Goal: Task Accomplishment & Management: Manage account settings

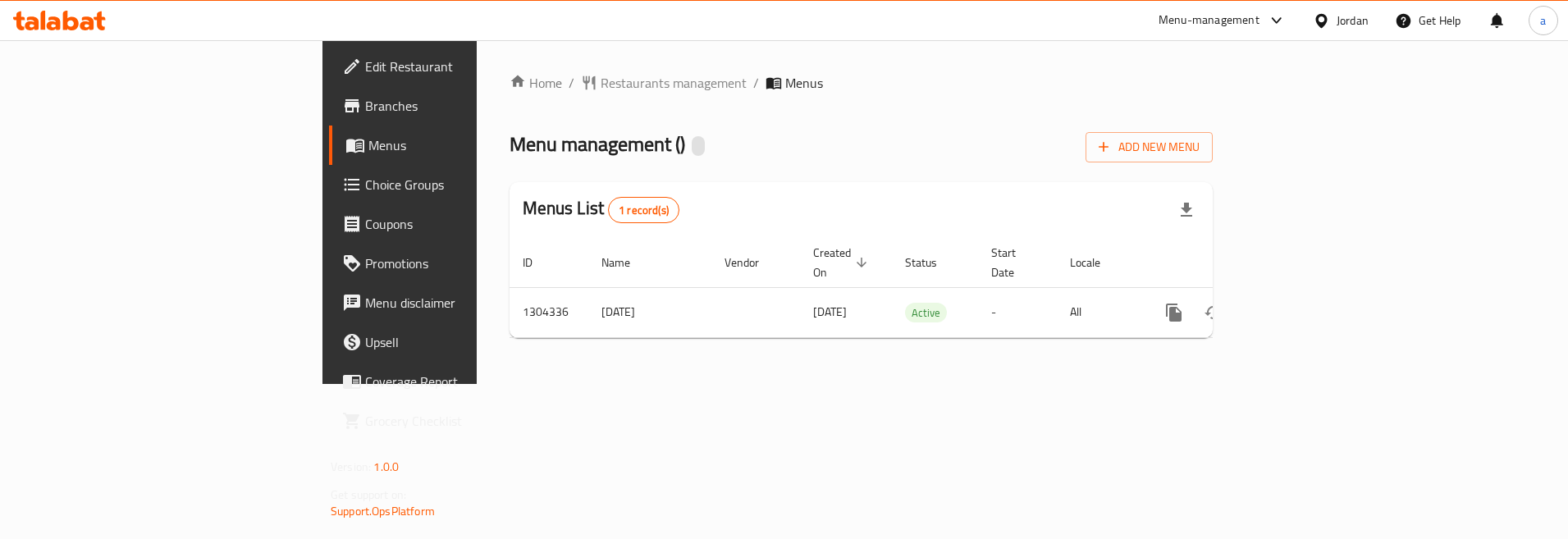
click at [365, 190] on span "Choice Groups" at bounding box center [468, 184] width 206 height 20
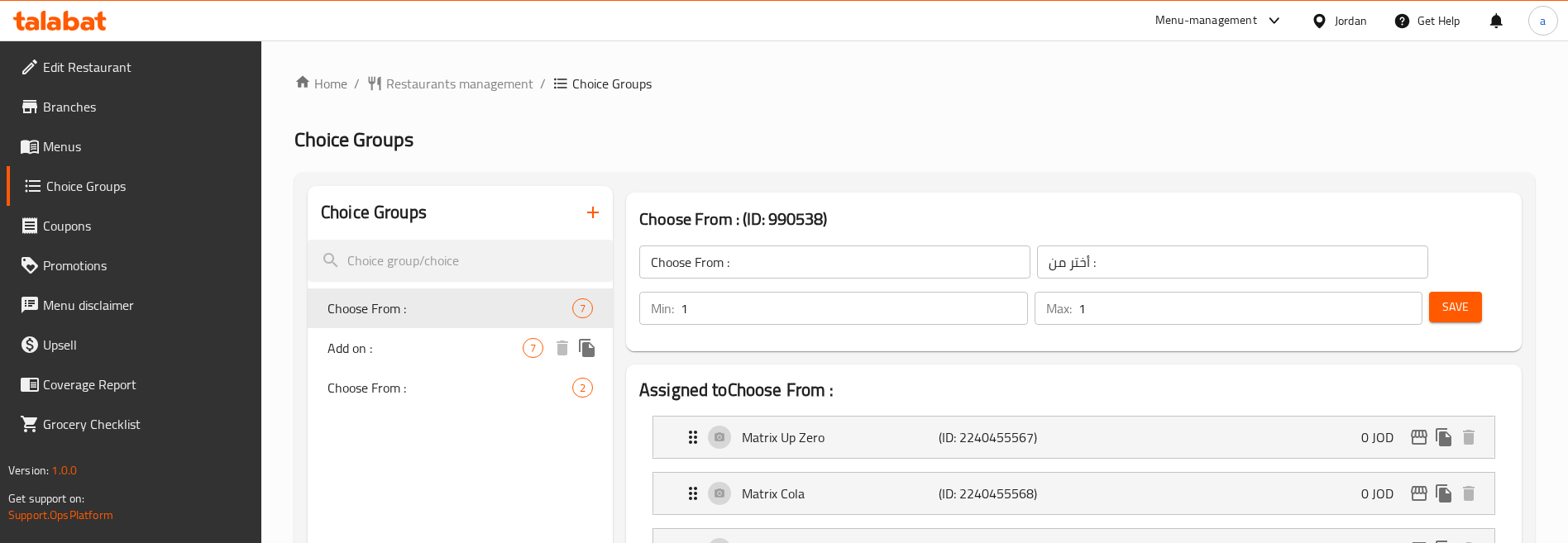
click at [450, 344] on span "Add on :" at bounding box center [425, 347] width 195 height 20
type input "Add on :"
type input "إضافة:"
type input "0"
type input "7"
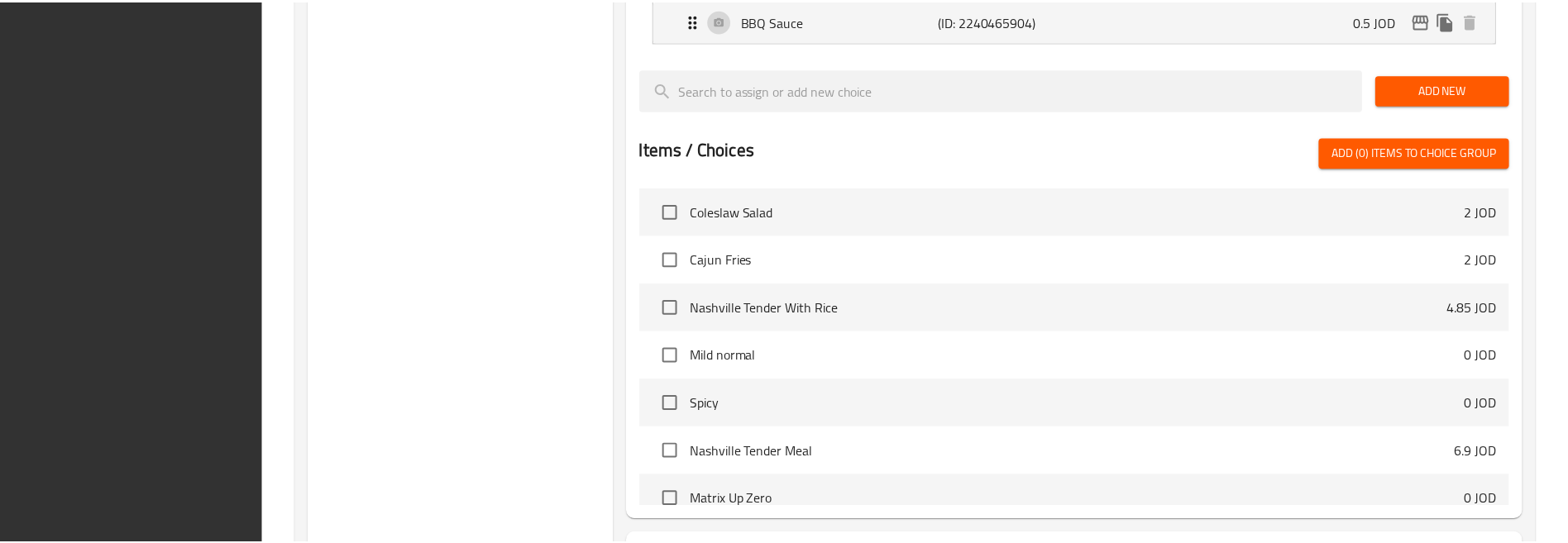
scroll to position [899, 0]
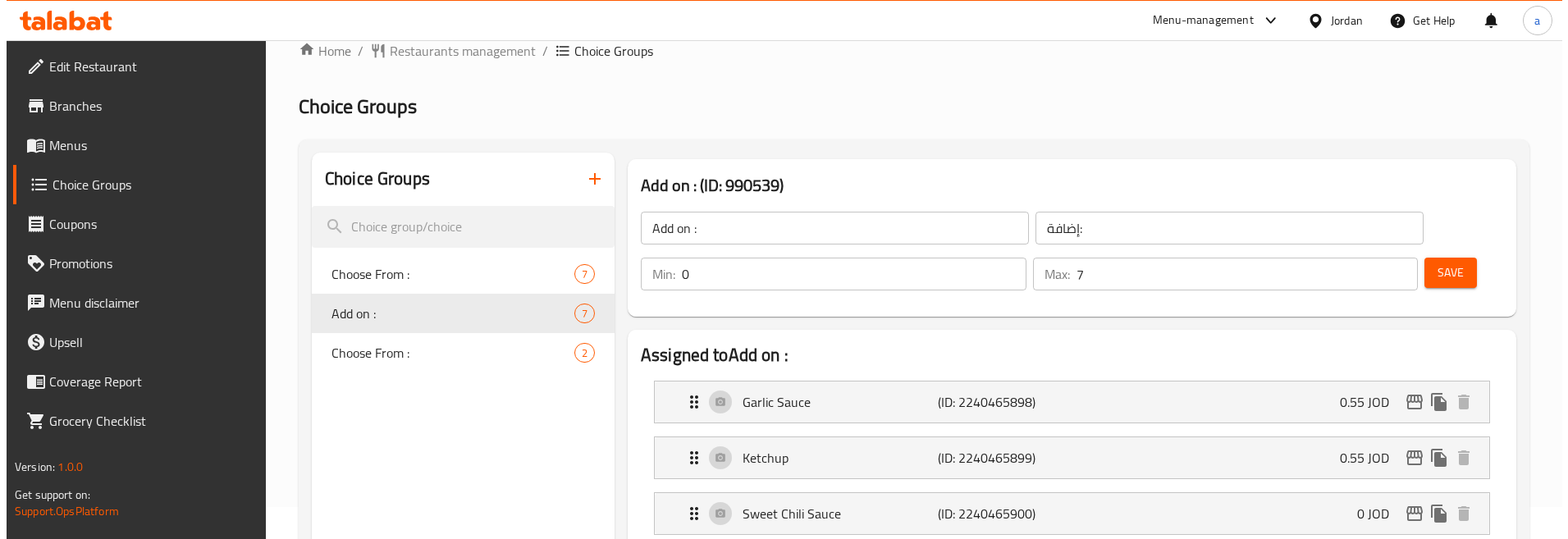
scroll to position [0, 0]
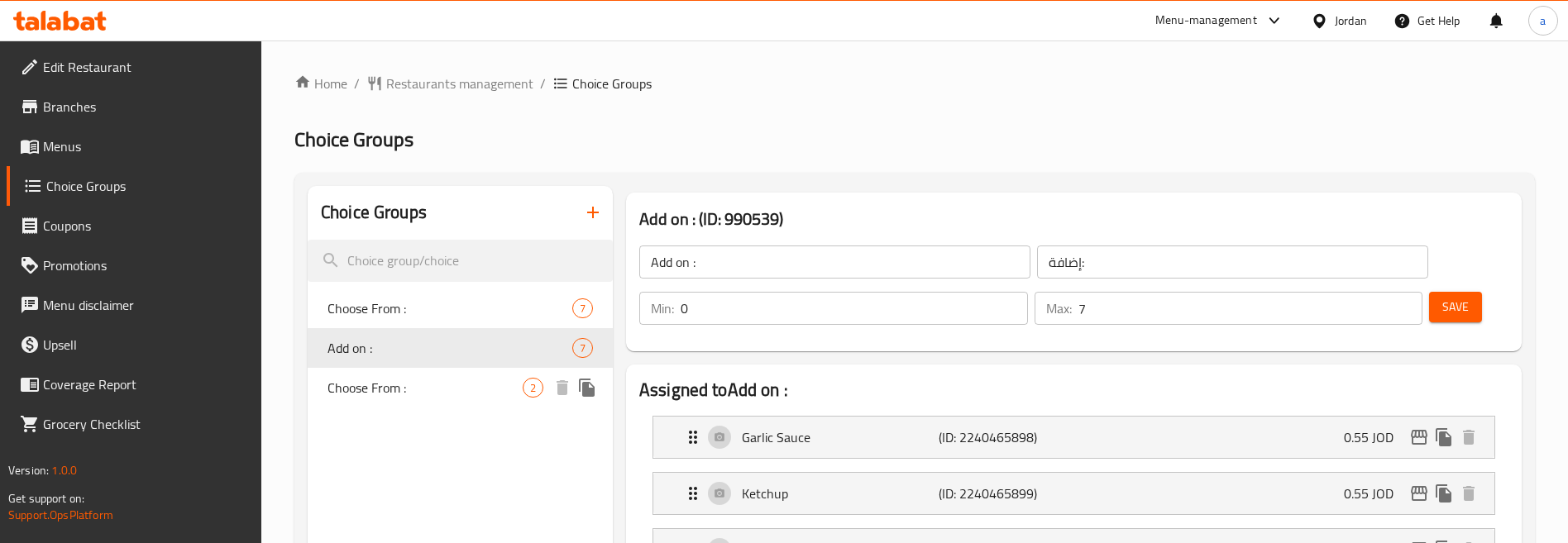
click at [403, 374] on div "Choose From : 2" at bounding box center [461, 388] width 305 height 40
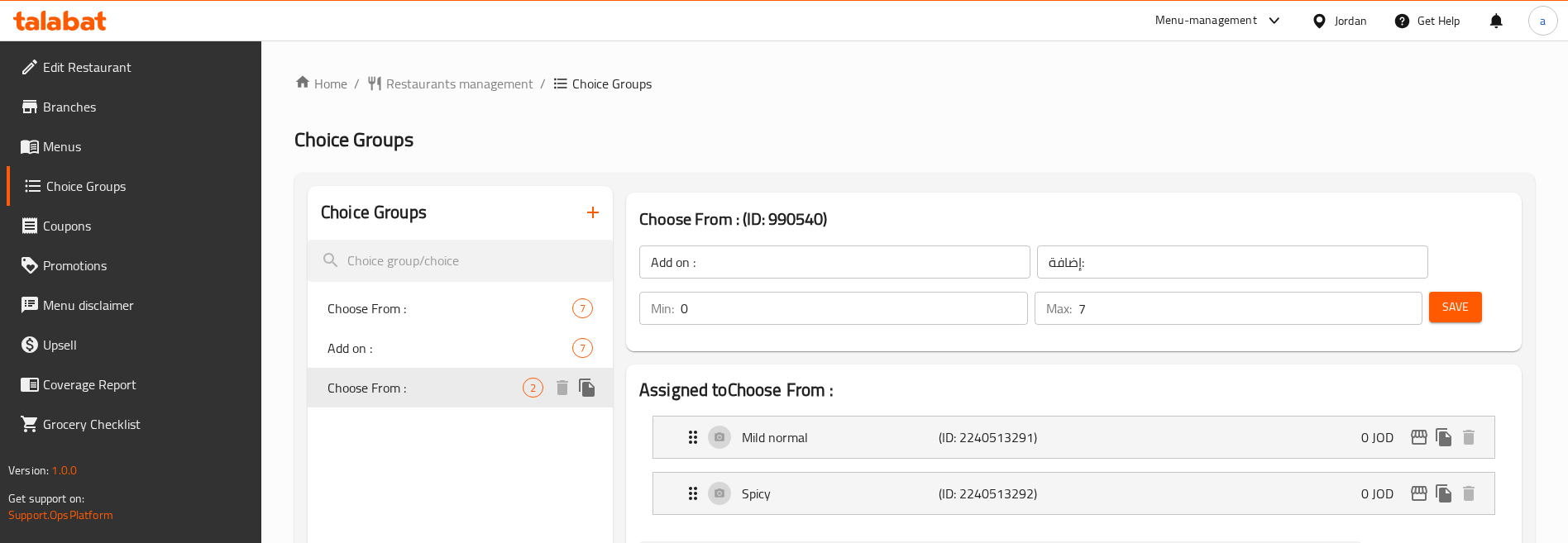
type input "Choose From :"
type input "أختر من :"
type input "1"
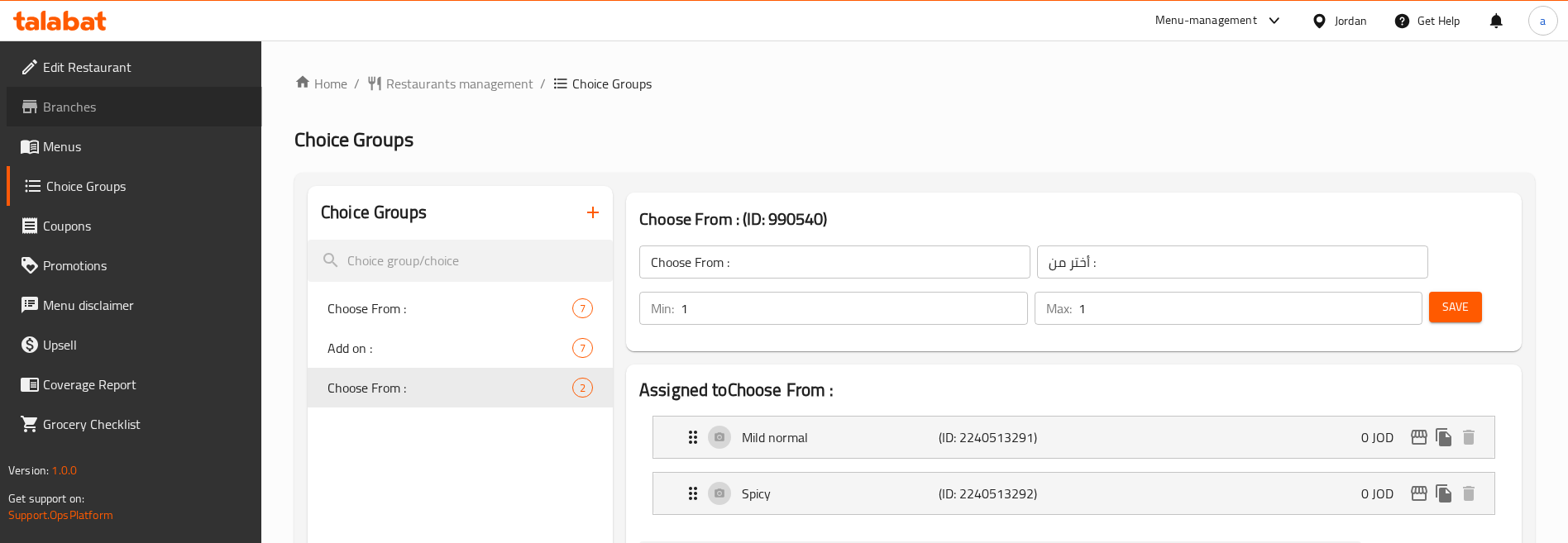
click at [126, 109] on span "Branches" at bounding box center [146, 106] width 206 height 20
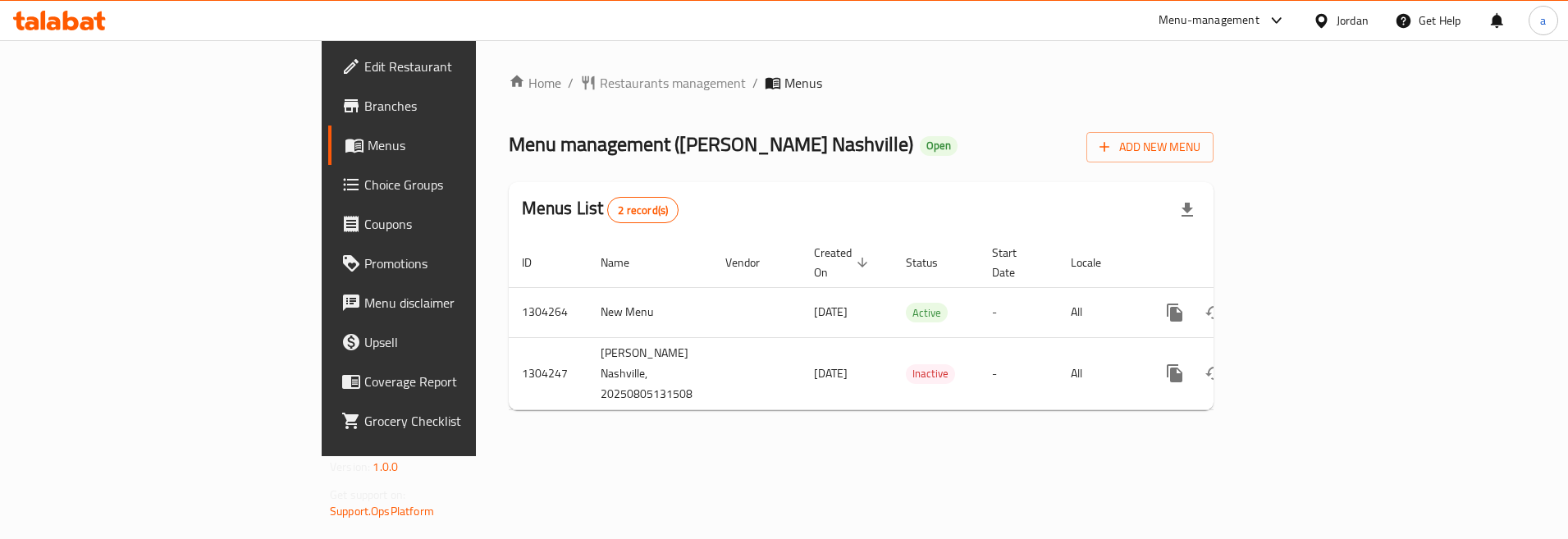
click at [364, 185] on span "Choice Groups" at bounding box center [467, 184] width 206 height 20
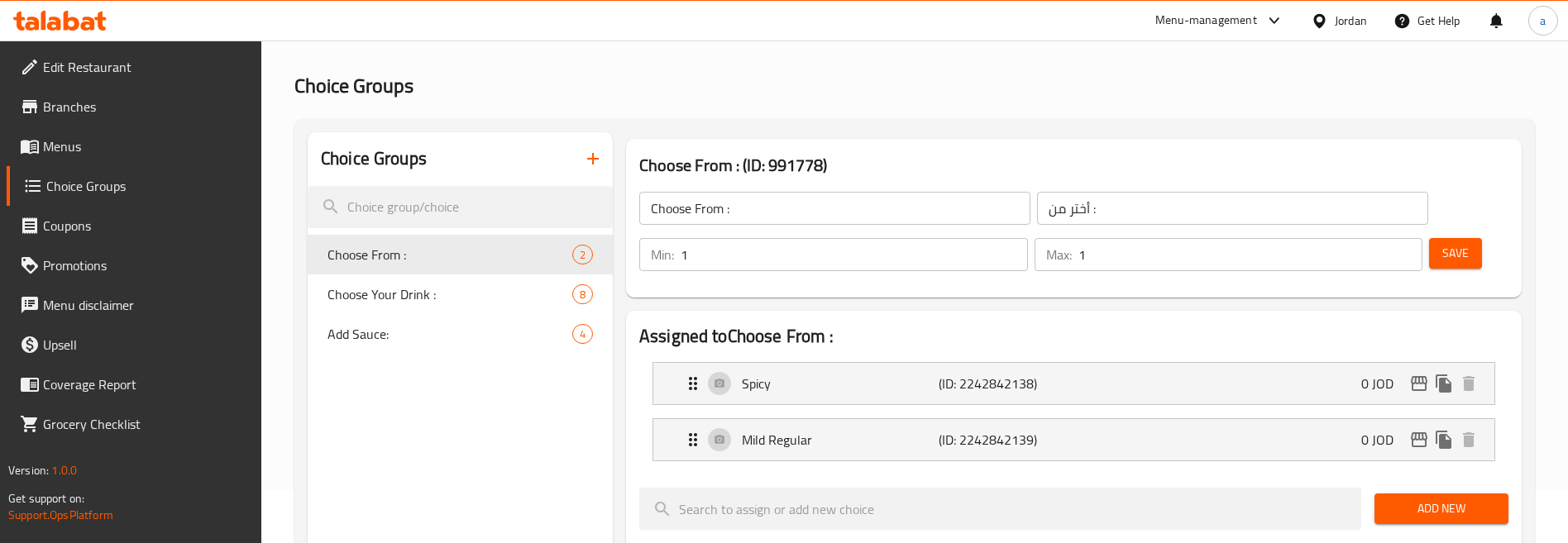
scroll to position [83, 0]
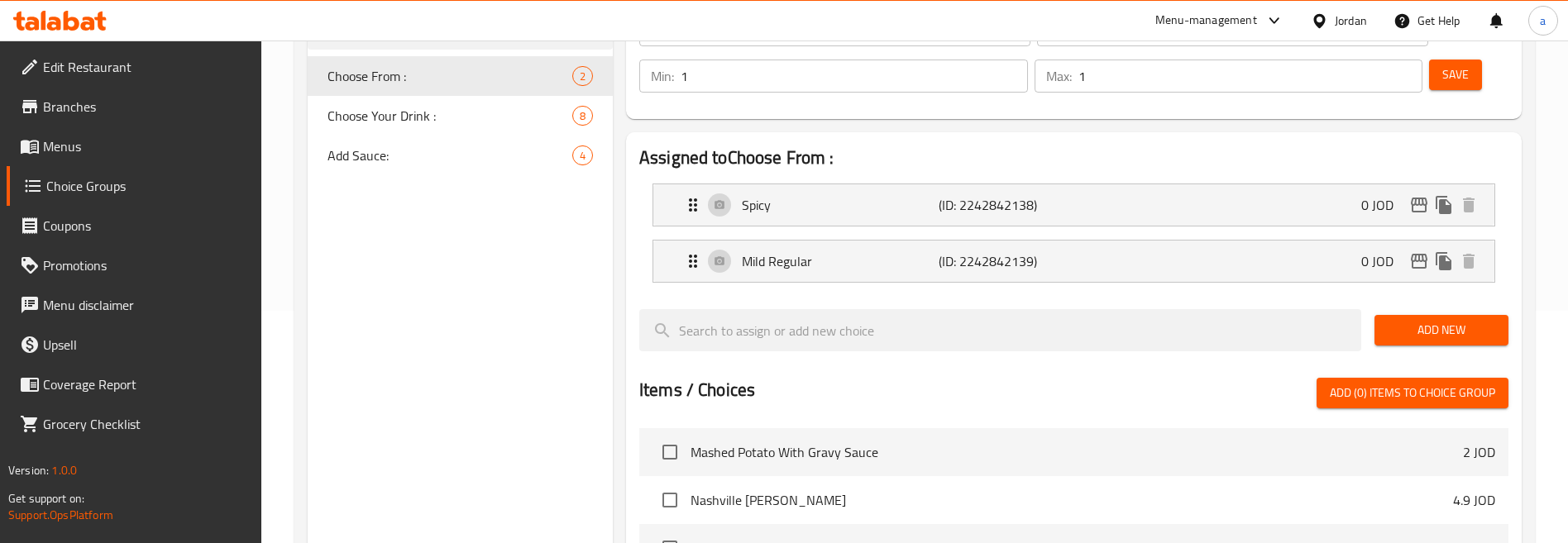
scroll to position [122, 0]
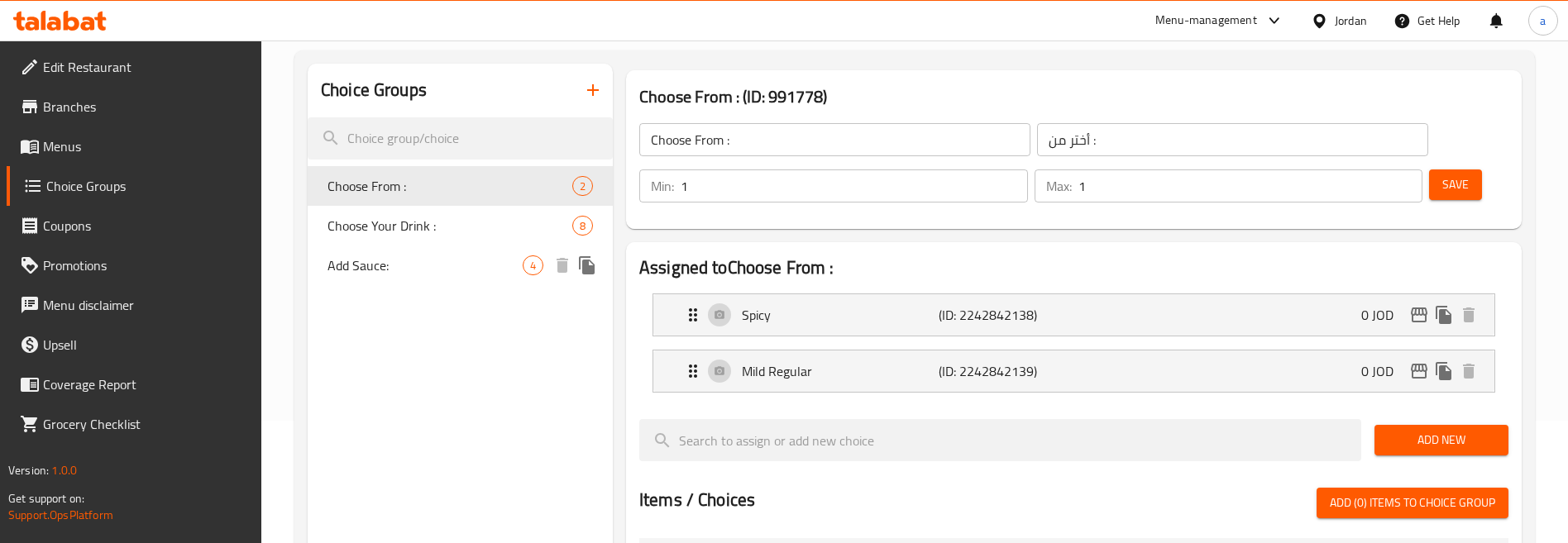
drag, startPoint x: 394, startPoint y: 267, endPoint x: 562, endPoint y: 301, distance: 171.4
click at [394, 267] on span "Add Sauce:" at bounding box center [425, 264] width 195 height 20
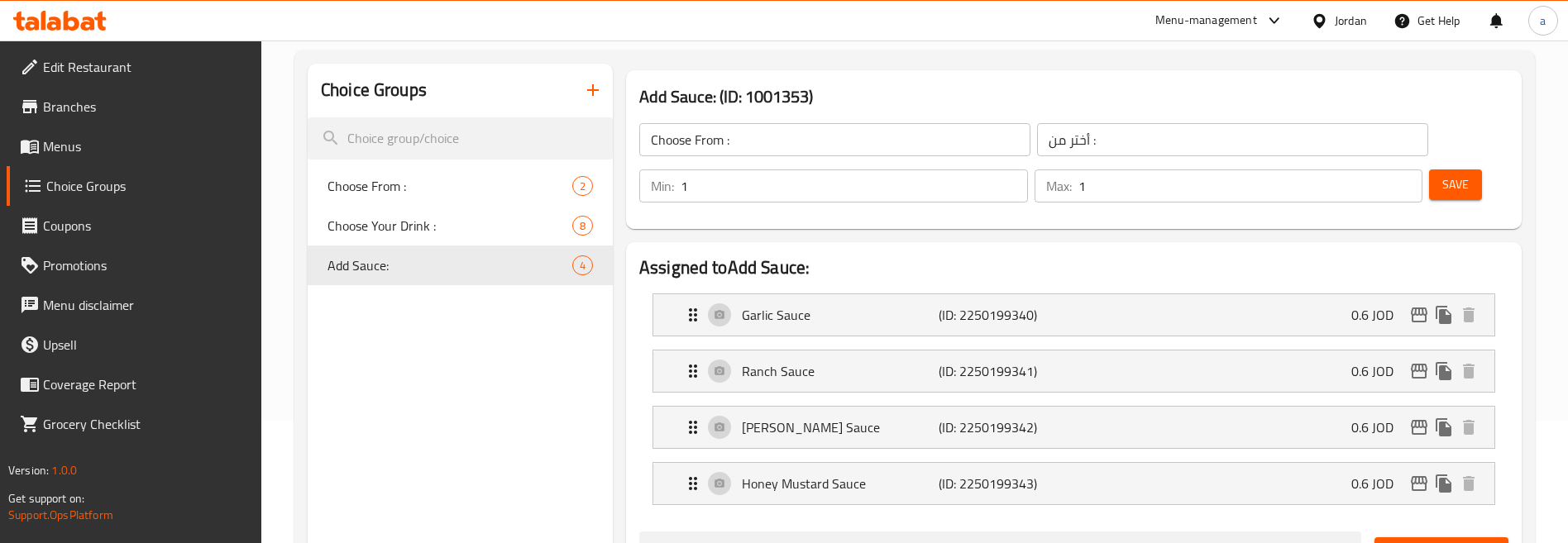
type input "Add Sauce:"
type input "أضافة صوص :"
type input "0"
type input "4"
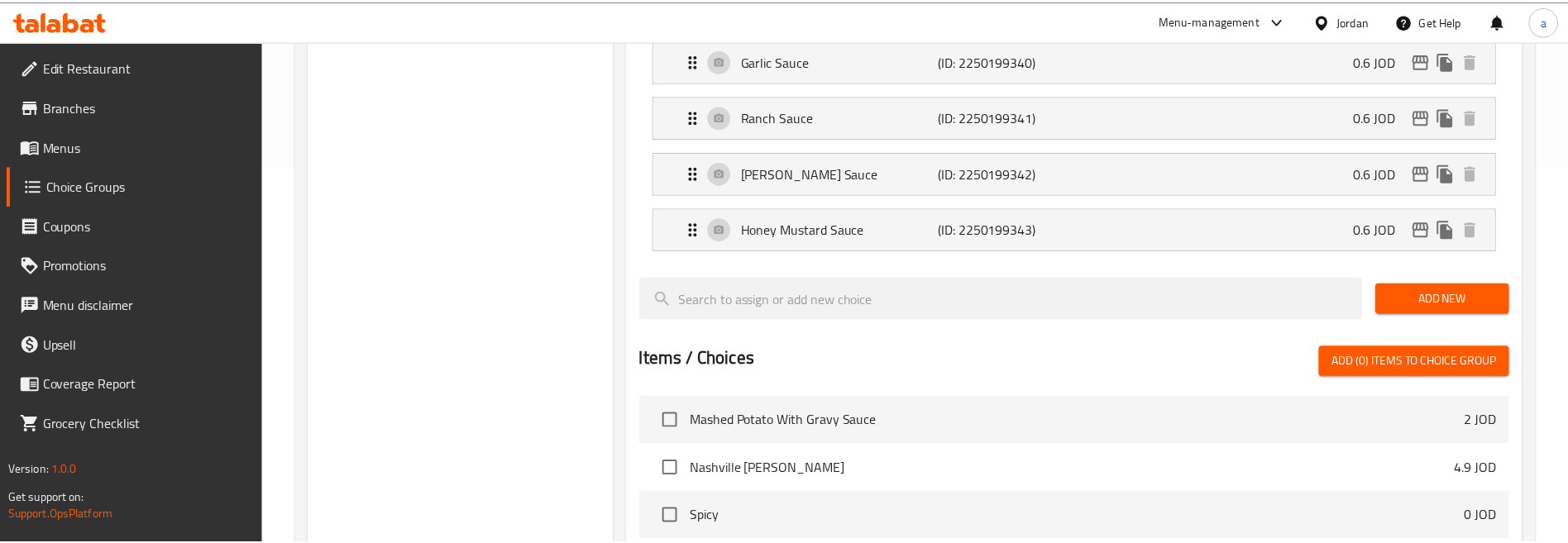
scroll to position [730, 0]
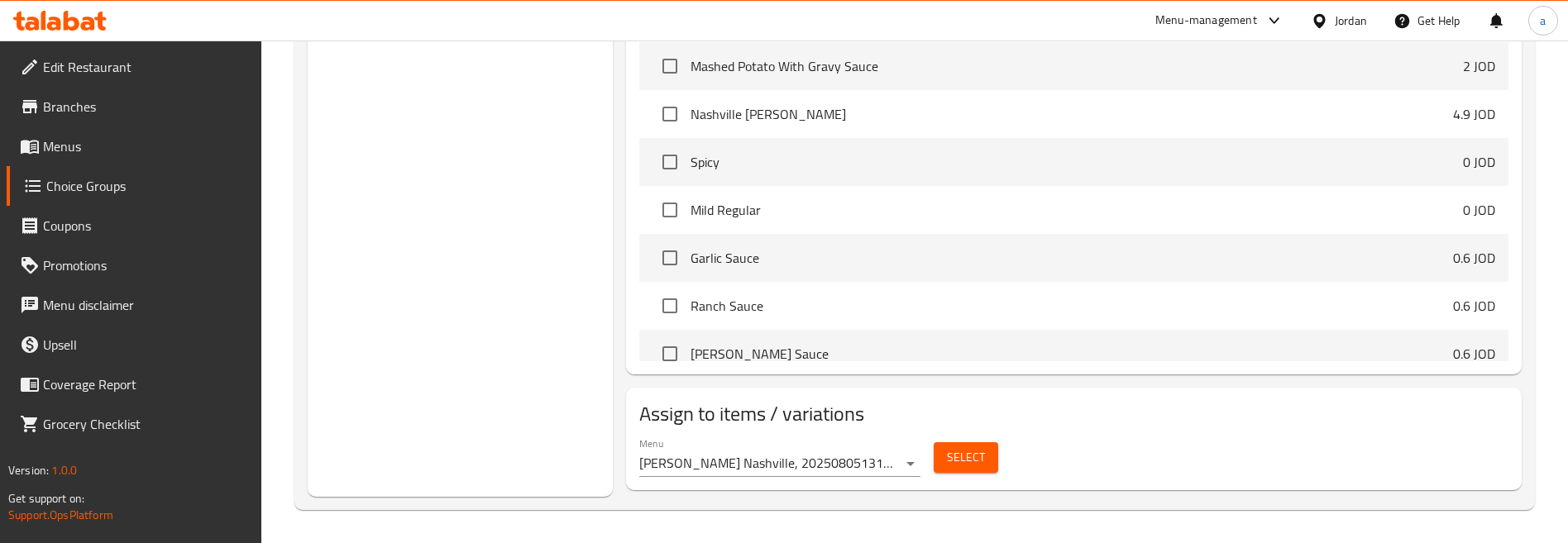
click at [1525, 322] on div "Assigned to Add Sauce: Garlic Sauce (ID: 2250199340) 0.6 JOD Name (En) Garlic S…" at bounding box center [1074, 4] width 909 height 754
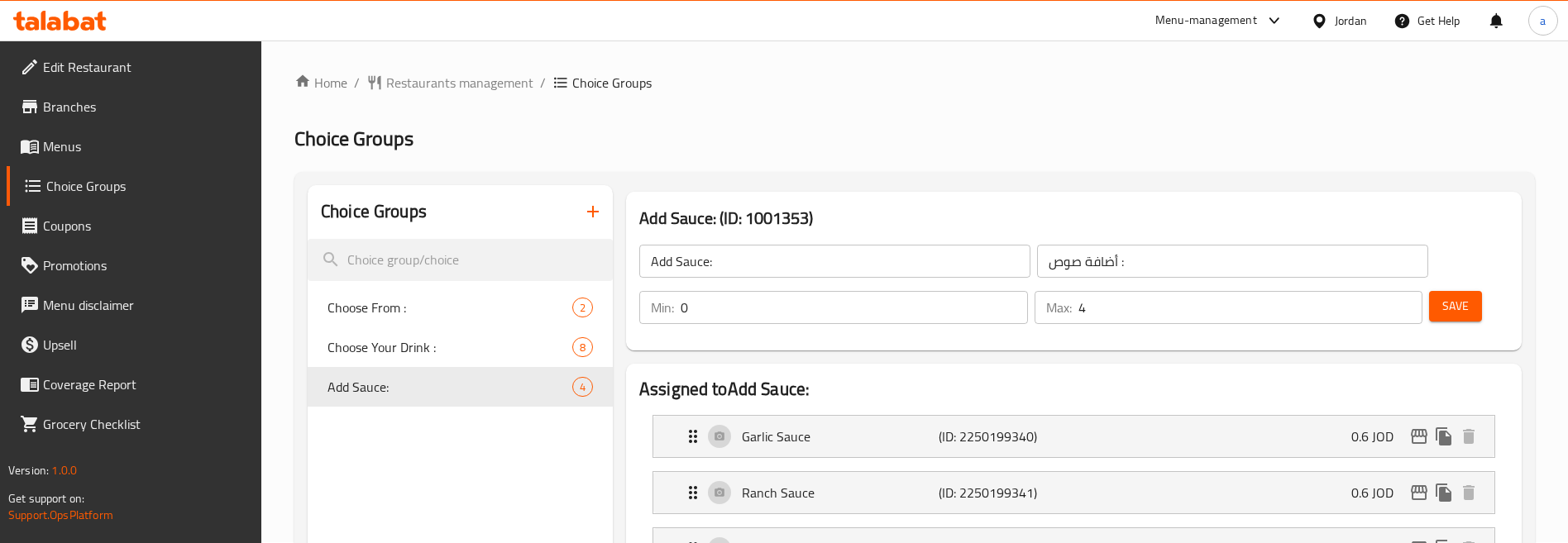
scroll to position [0, 0]
click at [445, 76] on span "Restaurants management" at bounding box center [460, 83] width 147 height 20
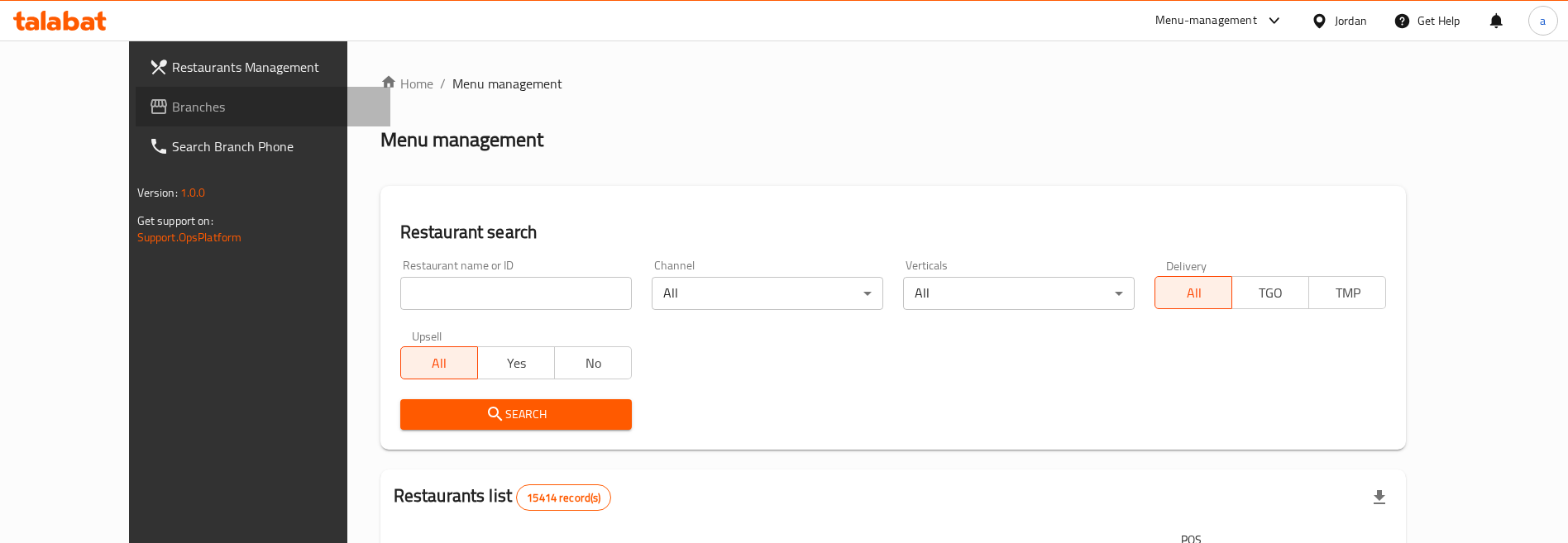
click at [172, 112] on span "Branches" at bounding box center [275, 106] width 206 height 20
